Goal: Navigation & Orientation: Find specific page/section

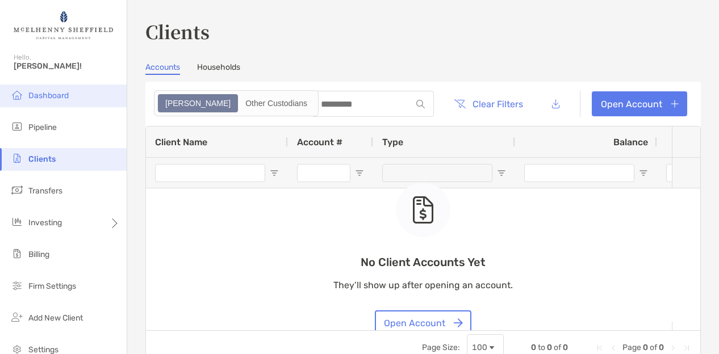
click at [52, 99] on span "Dashboard" at bounding box center [48, 96] width 40 height 10
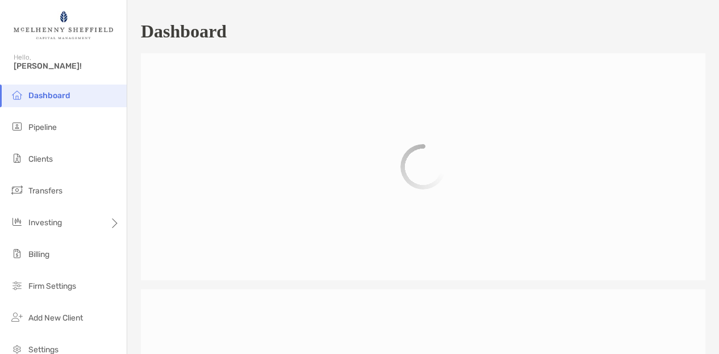
scroll to position [526, 0]
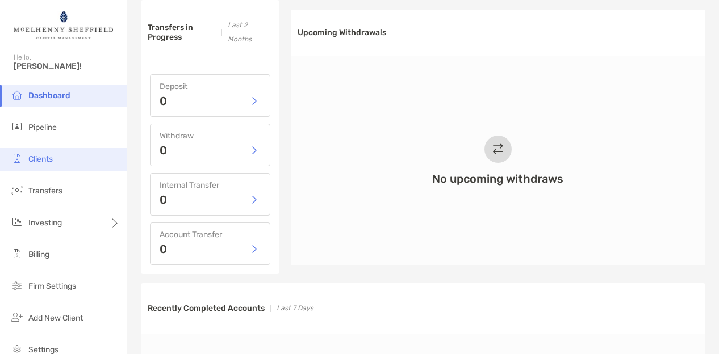
click at [58, 161] on li "Clients" at bounding box center [63, 159] width 127 height 23
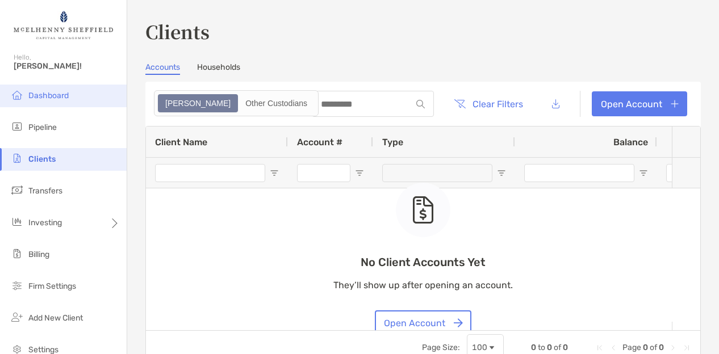
click at [49, 97] on span "Dashboard" at bounding box center [48, 96] width 40 height 10
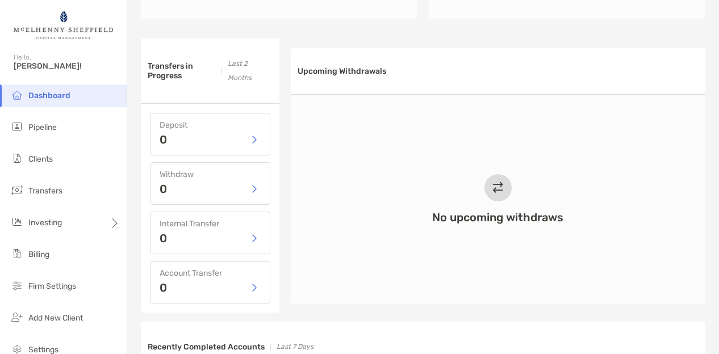
scroll to position [488, 0]
